Goal: Navigation & Orientation: Find specific page/section

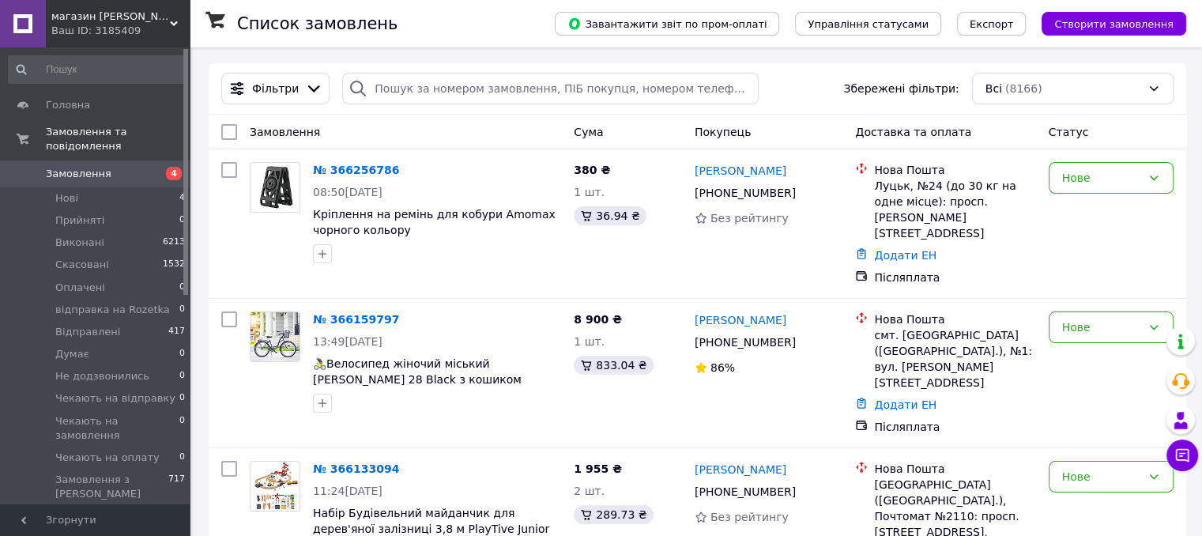
click at [84, 12] on span "магазин [PERSON_NAME]" at bounding box center [110, 16] width 119 height 14
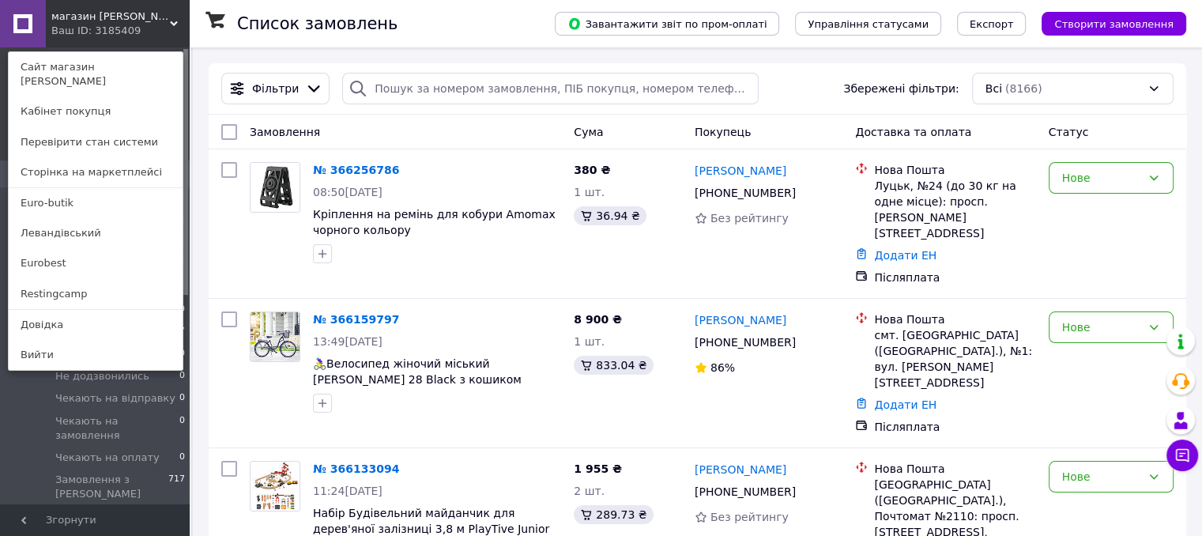
click at [34, 251] on link "Eurobest" at bounding box center [96, 263] width 174 height 30
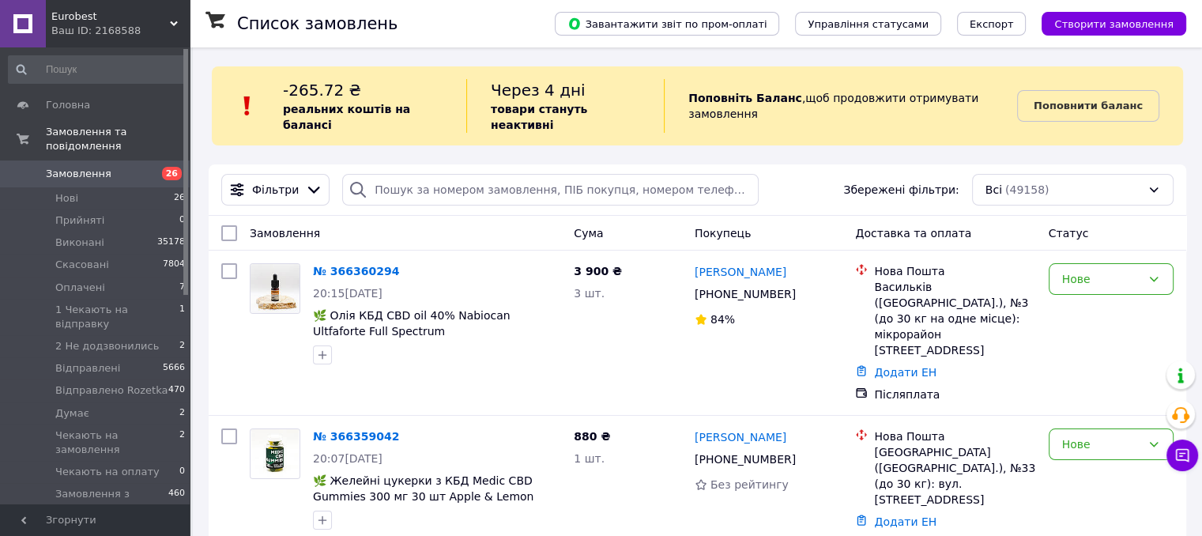
click at [81, 13] on span "Eurobest" at bounding box center [110, 16] width 119 height 14
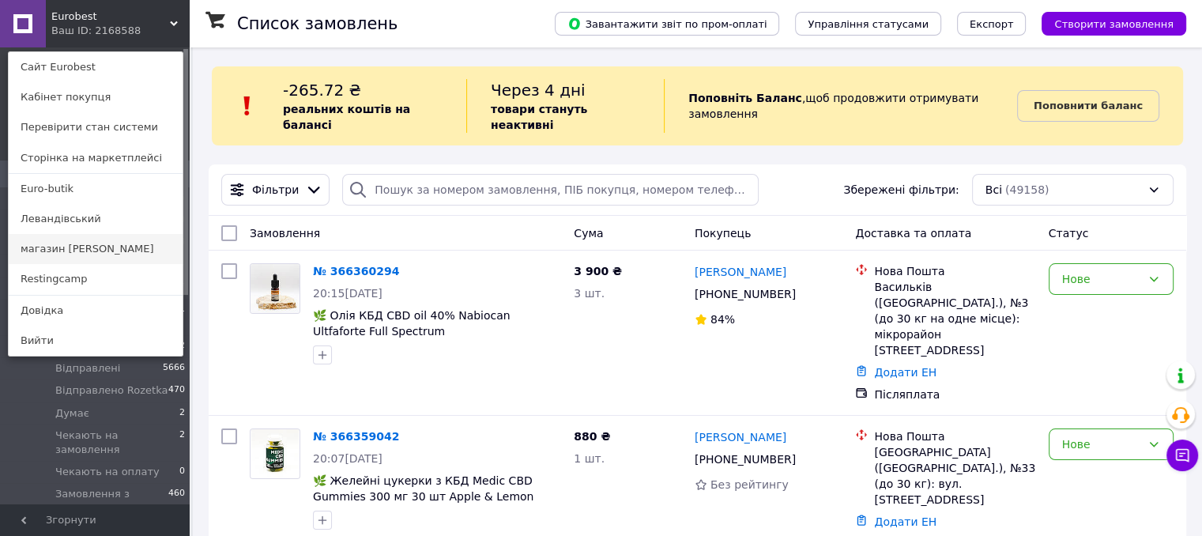
click at [84, 249] on link "магазин [PERSON_NAME]" at bounding box center [96, 249] width 174 height 30
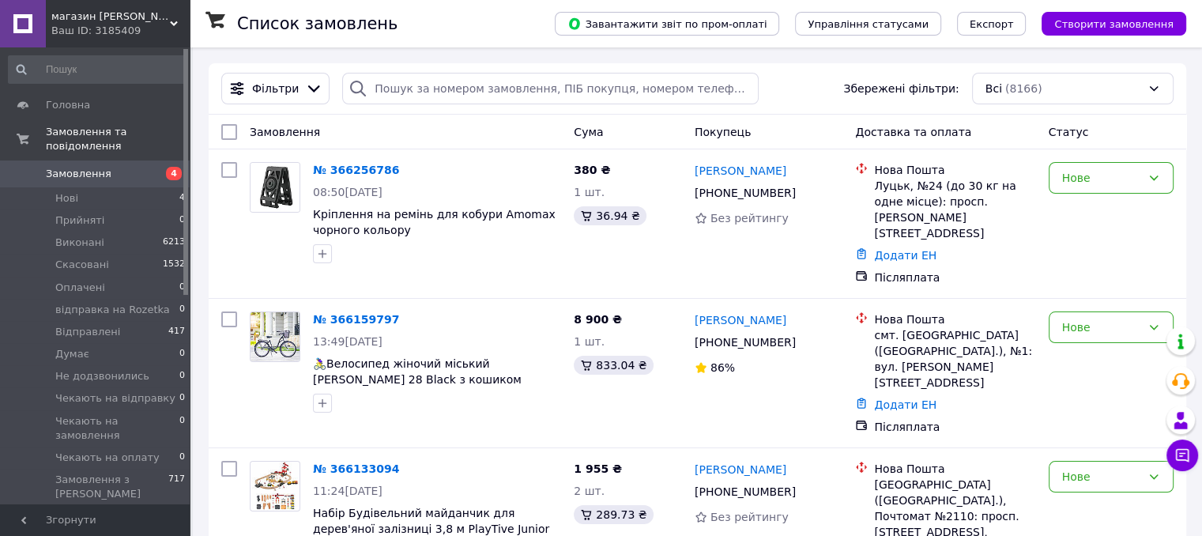
click at [104, 19] on span "магазин [PERSON_NAME]" at bounding box center [110, 16] width 119 height 14
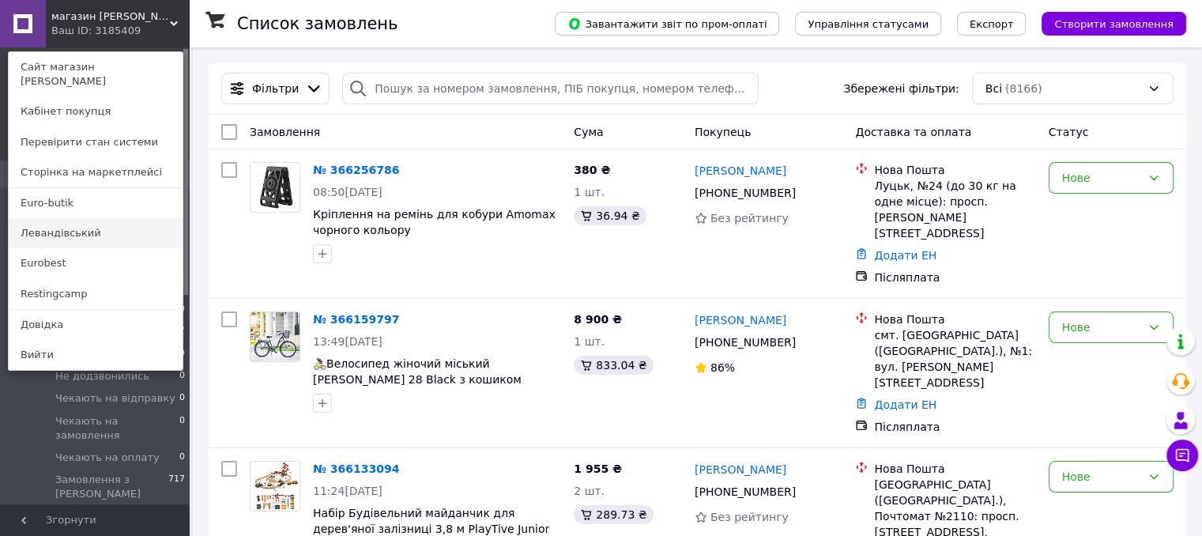
click at [81, 224] on link "Левандівський" at bounding box center [96, 233] width 174 height 30
